Goal: Information Seeking & Learning: Understand process/instructions

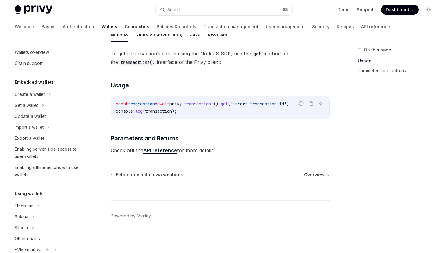
click at [125, 27] on link "Connectors" at bounding box center [137, 27] width 25 height 15
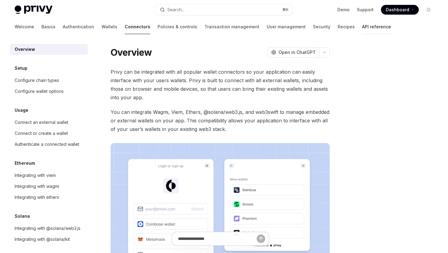
click at [362, 24] on link "API reference" at bounding box center [376, 27] width 29 height 15
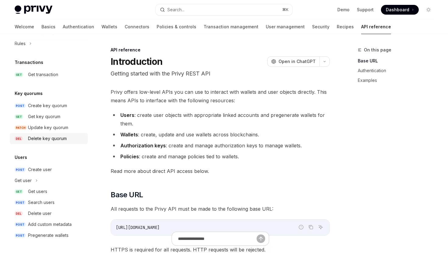
scroll to position [7, 0]
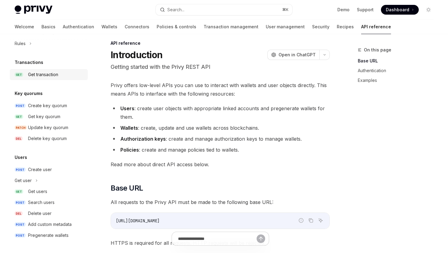
click at [60, 75] on div "Get transaction" at bounding box center [56, 74] width 56 height 7
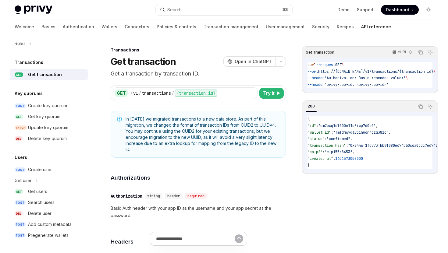
scroll to position [7, 0]
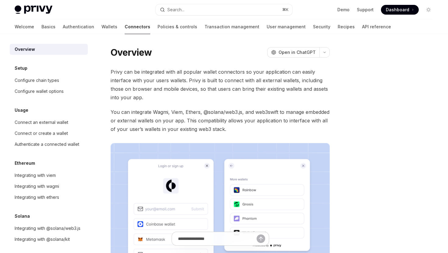
type textarea "*"
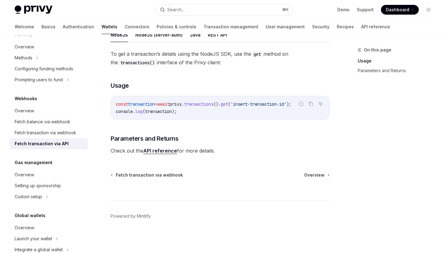
scroll to position [116, 0]
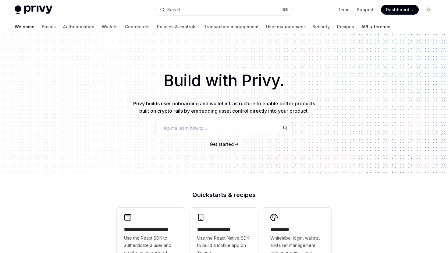
click at [362, 27] on link "API reference" at bounding box center [376, 27] width 29 height 15
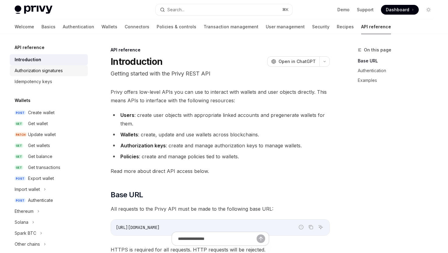
click at [69, 71] on div "Authorization signatures" at bounding box center [50, 70] width 70 height 7
type textarea "*"
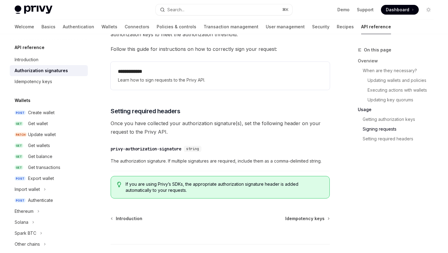
scroll to position [1032, 0]
